Goal: Register for event/course

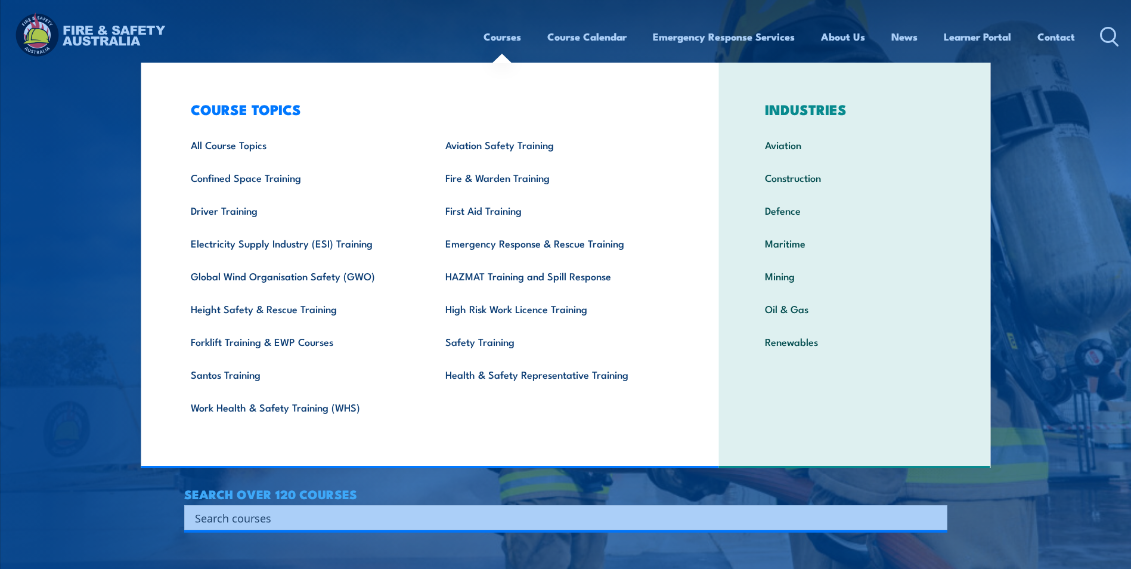
click at [492, 37] on link "Courses" at bounding box center [503, 37] width 38 height 32
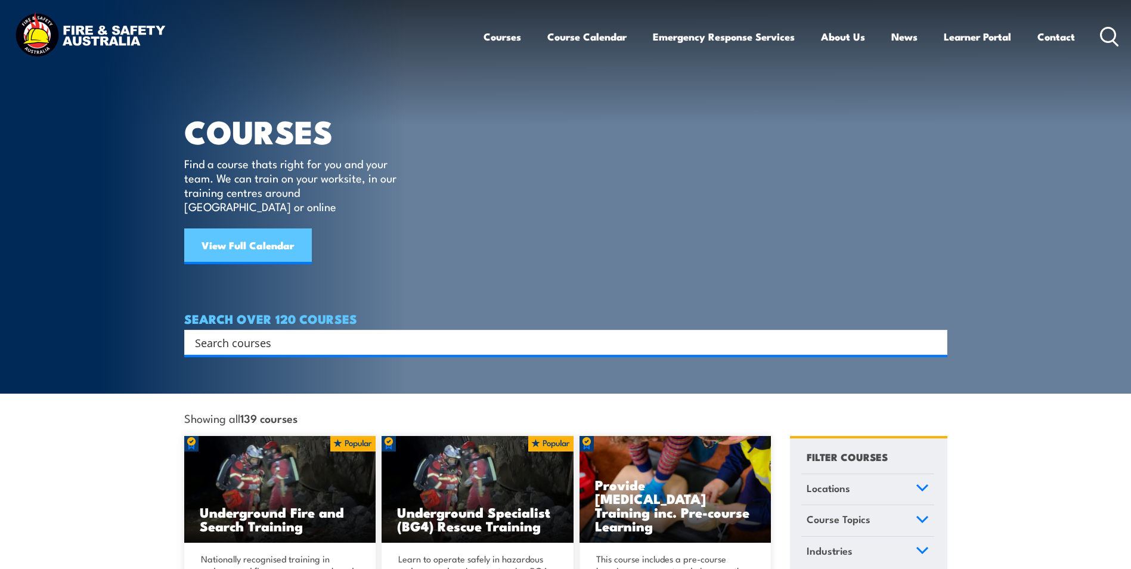
click at [277, 236] on link "View Full Calendar" at bounding box center [248, 246] width 128 height 36
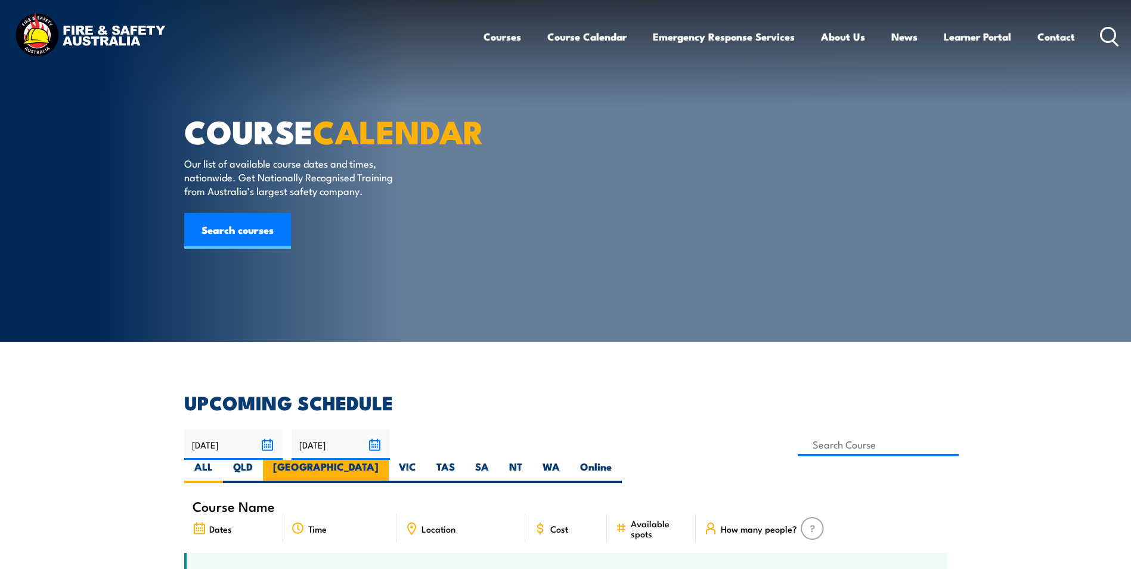
click at [389, 460] on label "[GEOGRAPHIC_DATA]" at bounding box center [326, 471] width 126 height 23
click at [386, 460] on input "[GEOGRAPHIC_DATA]" at bounding box center [383, 464] width 8 height 8
radio input "true"
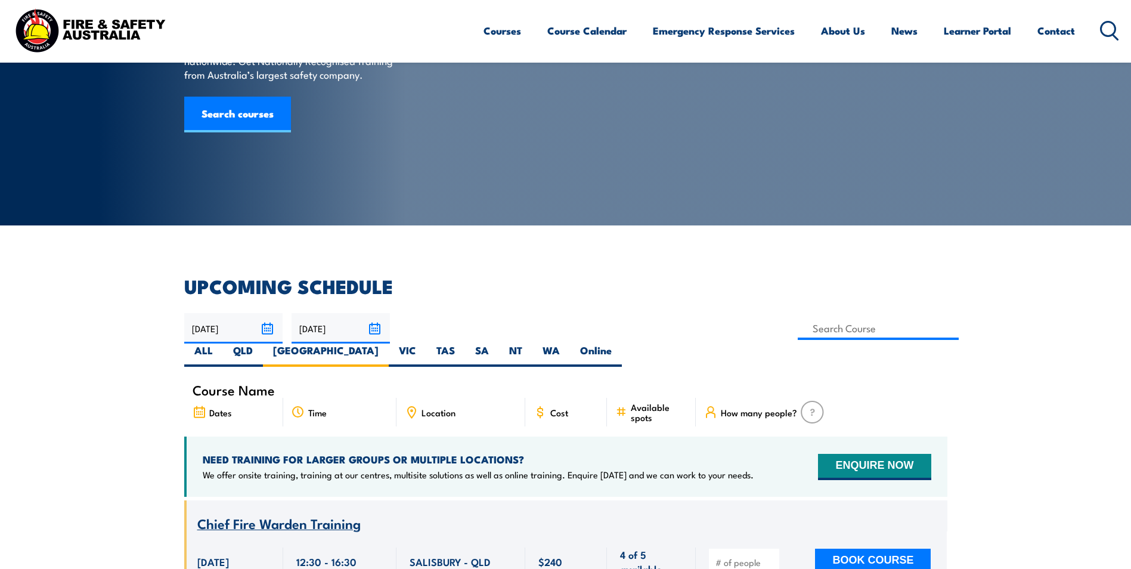
scroll to position [119, 0]
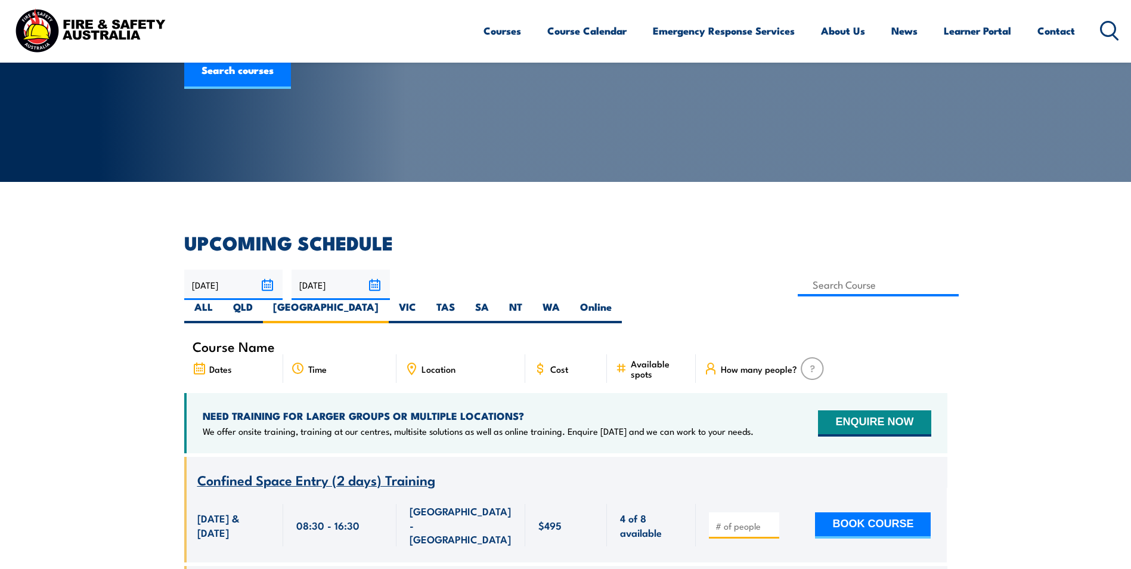
scroll to position [155, 0]
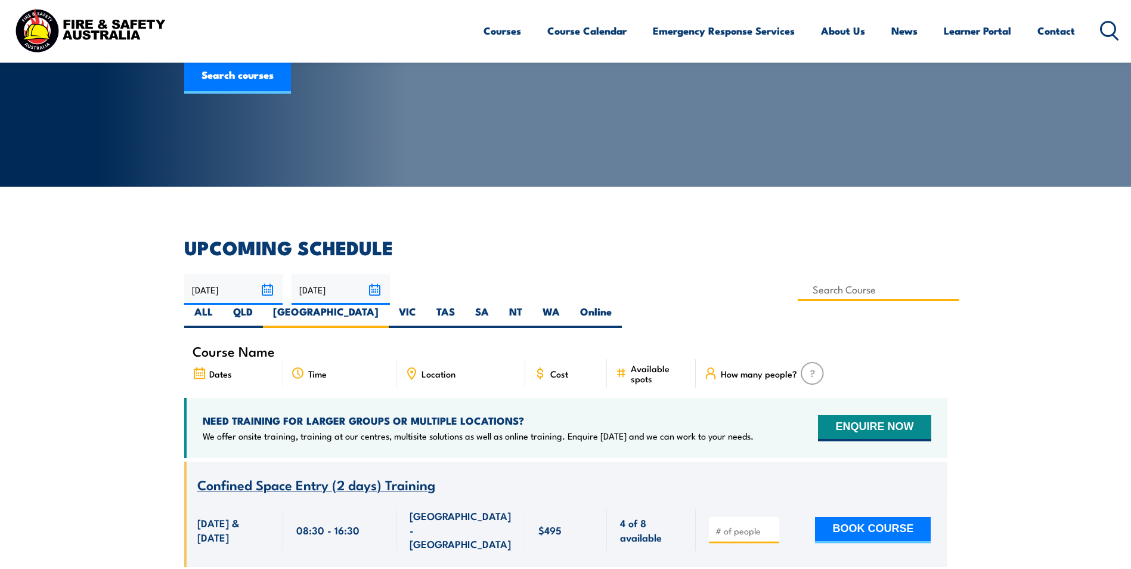
click at [798, 293] on input at bounding box center [879, 289] width 162 height 23
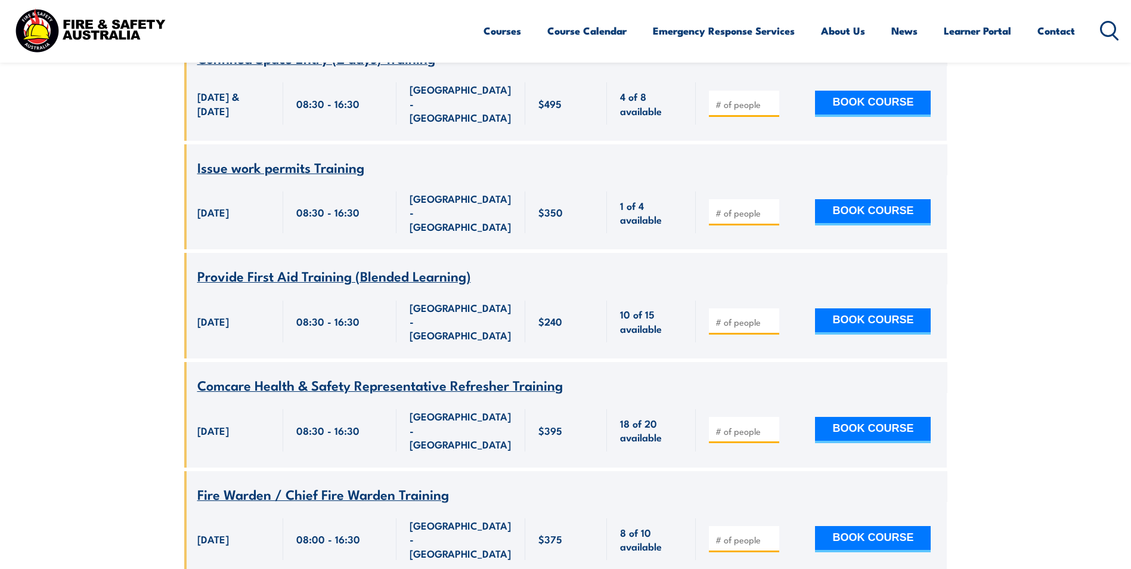
scroll to position [632, 0]
